Goal: Transaction & Acquisition: Download file/media

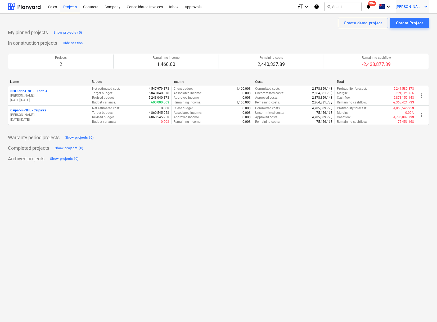
click at [411, 8] on span "[PERSON_NAME]" at bounding box center [408, 6] width 26 height 4
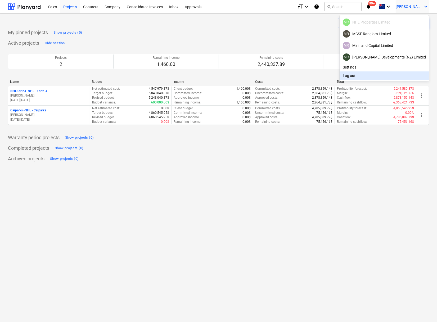
click at [271, 167] on div at bounding box center [218, 161] width 437 height 322
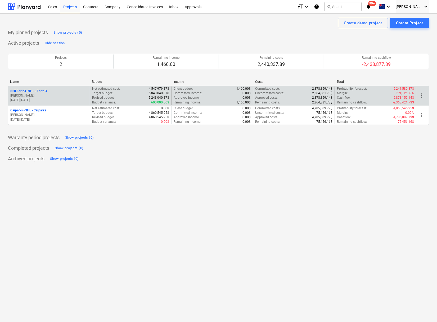
click at [42, 91] on p "NHLForte3 - NHL - Forte 3" at bounding box center [28, 91] width 36 height 4
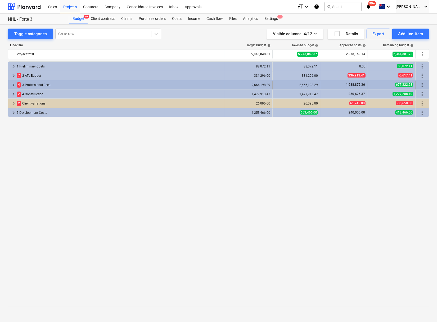
click at [11, 84] on span "keyboard_arrow_right" at bounding box center [13, 85] width 6 height 6
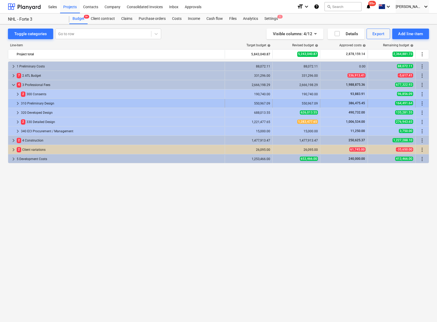
click at [16, 103] on span "keyboard_arrow_right" at bounding box center [18, 103] width 6 height 6
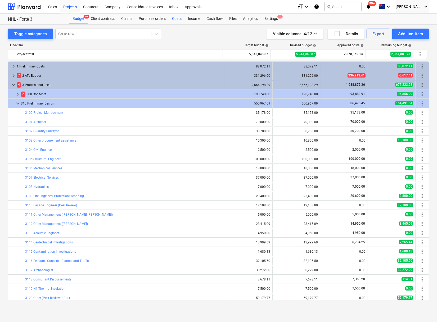
click at [176, 18] on div "Costs" at bounding box center [177, 18] width 16 height 11
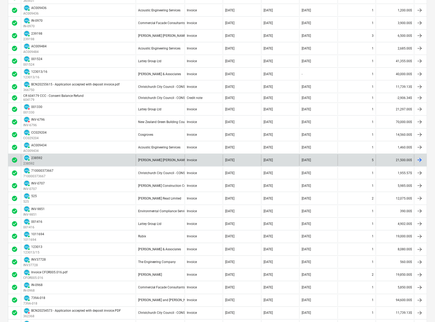
scroll to position [264, 0]
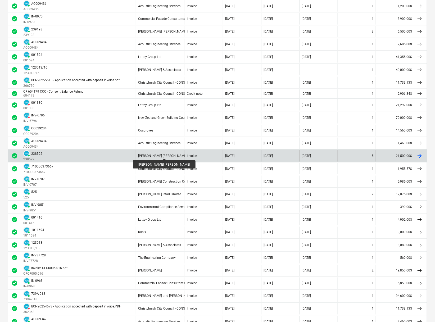
click at [150, 154] on div "[PERSON_NAME] [PERSON_NAME]" at bounding box center [162, 156] width 49 height 4
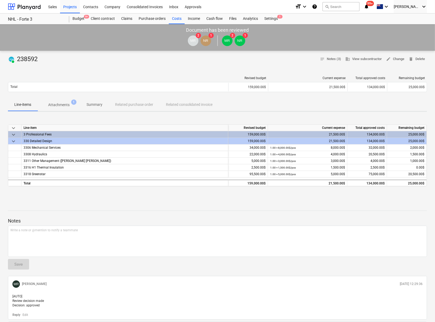
click at [56, 105] on p "Attachments" at bounding box center [58, 105] width 21 height 6
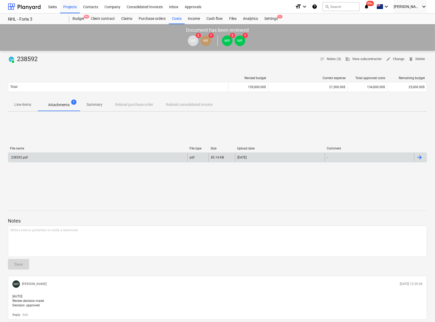
click at [144, 160] on div "238592.pdf" at bounding box center [97, 157] width 179 height 8
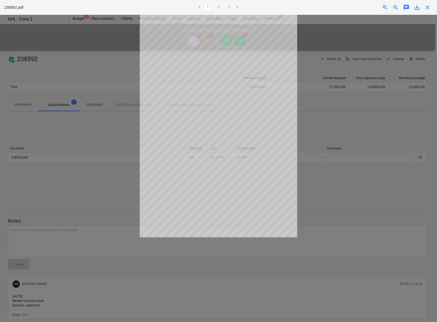
click at [418, 9] on span "save_alt" at bounding box center [416, 7] width 6 height 6
click at [427, 11] on span "close" at bounding box center [427, 7] width 6 height 6
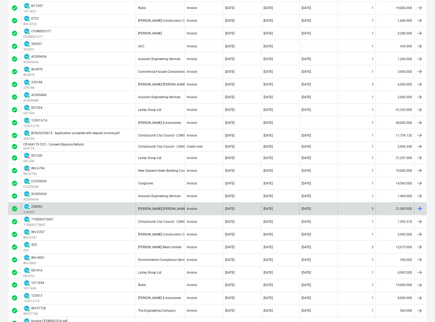
scroll to position [205, 0]
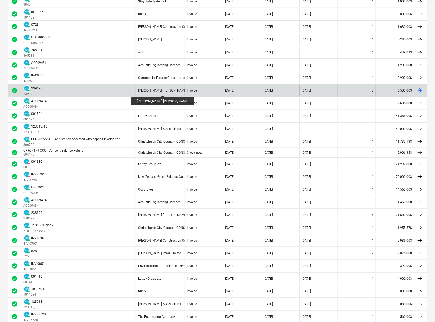
click at [148, 90] on div "[PERSON_NAME] [PERSON_NAME]" at bounding box center [162, 91] width 49 height 4
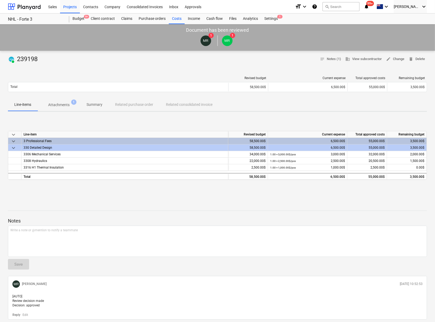
click at [52, 105] on p "Attachments" at bounding box center [58, 105] width 21 height 6
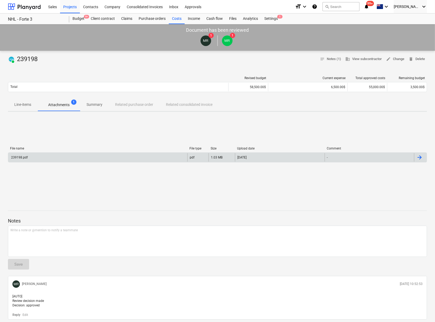
click at [165, 154] on div "239198.pdf" at bounding box center [97, 157] width 179 height 8
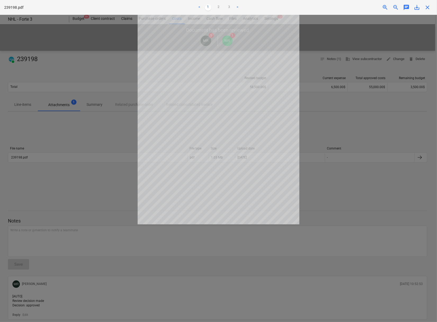
click at [416, 10] on span "save_alt" at bounding box center [416, 7] width 6 height 6
